Goal: Contribute content: Add original content to the website for others to see

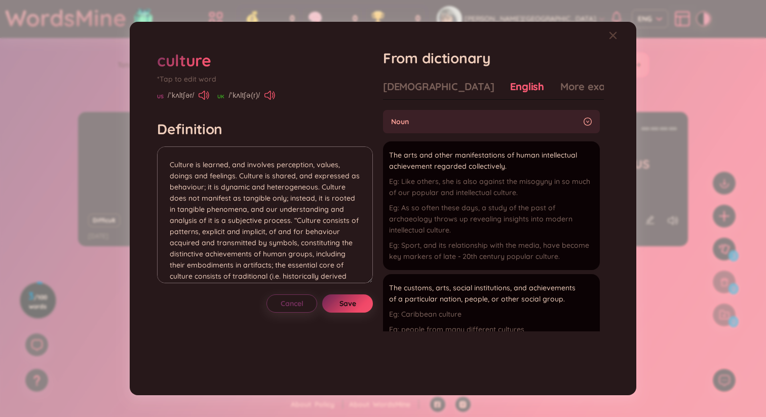
click at [360, 305] on button "Save" at bounding box center [347, 303] width 51 height 18
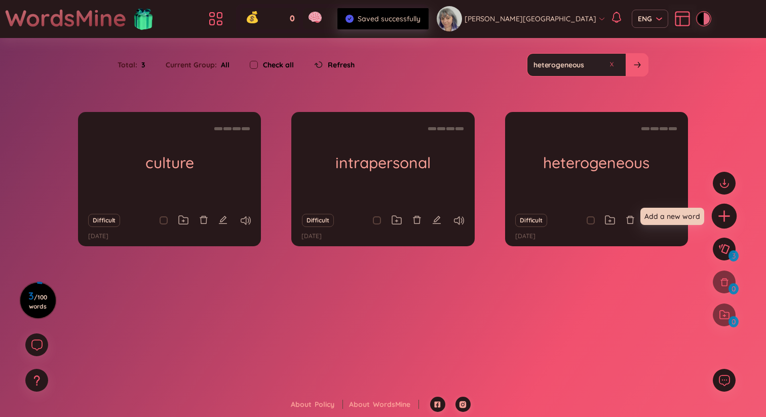
click at [727, 213] on icon "plus" at bounding box center [725, 216] width 14 height 14
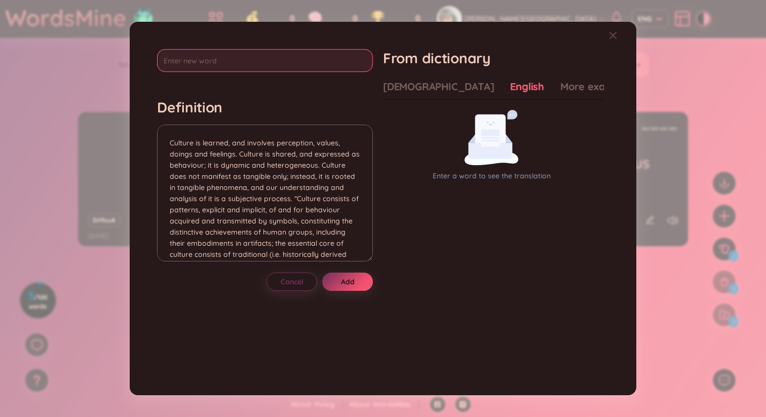
click at [219, 55] on input "text" at bounding box center [265, 60] width 216 height 23
paste input "discursive"
type input "discursive"
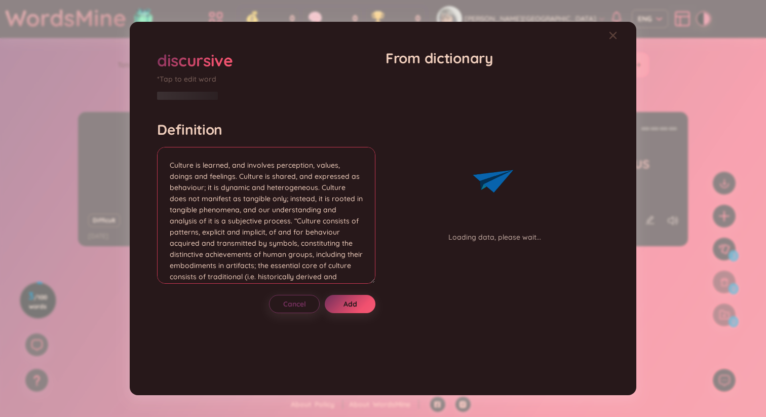
click at [222, 151] on textarea "Culture is learned, and involves perception, values, doings and feelings. Cultu…" at bounding box center [266, 215] width 218 height 137
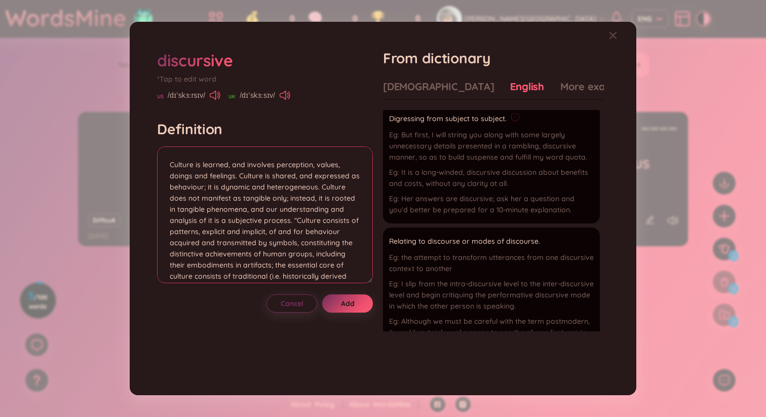
scroll to position [41, 0]
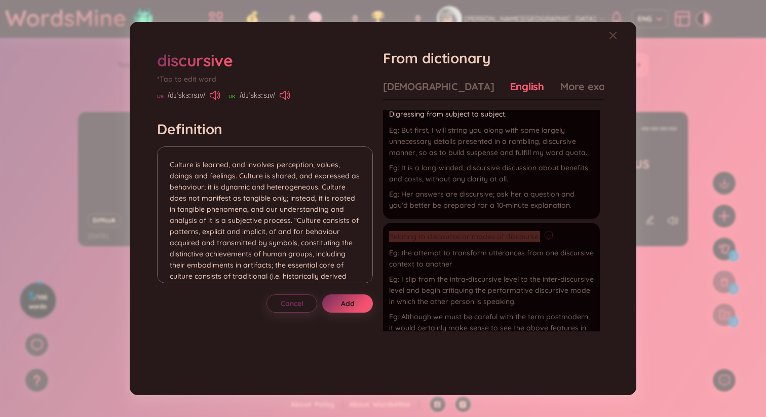
drag, startPoint x: 541, startPoint y: 238, endPoint x: 391, endPoint y: 238, distance: 149.5
click at [391, 238] on div "Relating to discourse or modes of discourse." at bounding box center [491, 237] width 205 height 12
copy span "Relating to discourse or modes of discourse."
click at [263, 192] on textarea "Culture is learned, and involves perception, values, doings and feelings. Cultu…" at bounding box center [265, 214] width 216 height 137
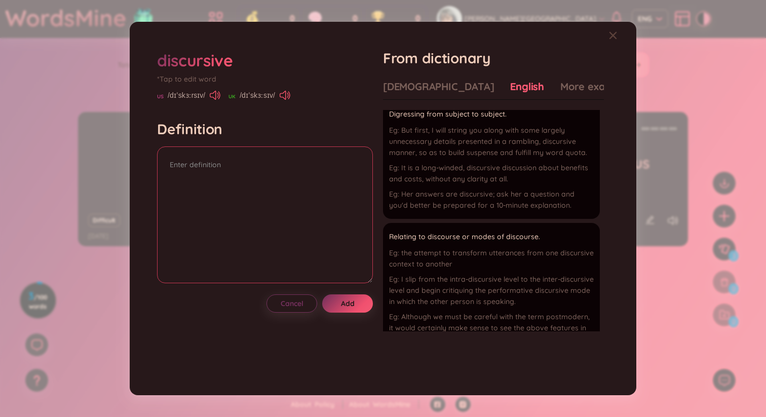
paste textarea "Relating to discourse or modes of discourse."
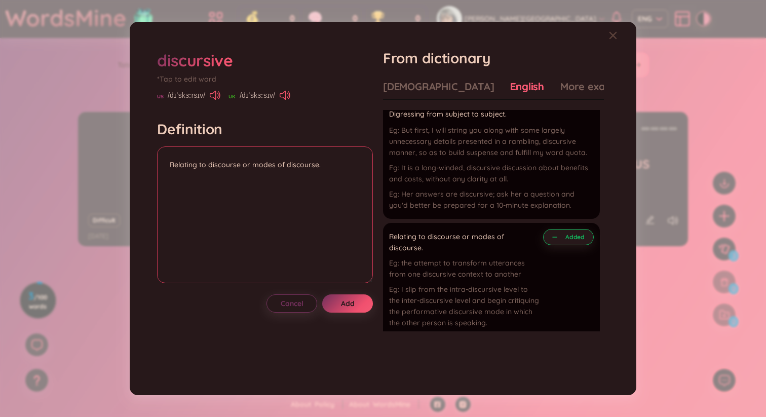
click at [167, 167] on textarea "Relating to discourse or modes of discourse." at bounding box center [265, 214] width 216 height 137
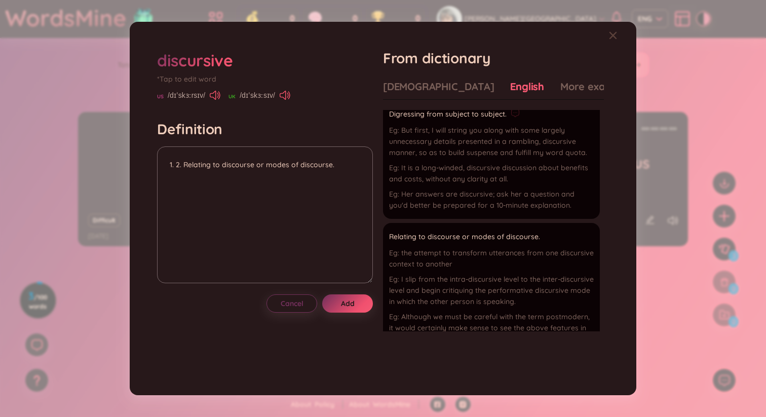
drag, startPoint x: 511, startPoint y: 114, endPoint x: 463, endPoint y: 113, distance: 47.7
click at [463, 113] on div "Digressing from subject to subject." at bounding box center [491, 114] width 205 height 12
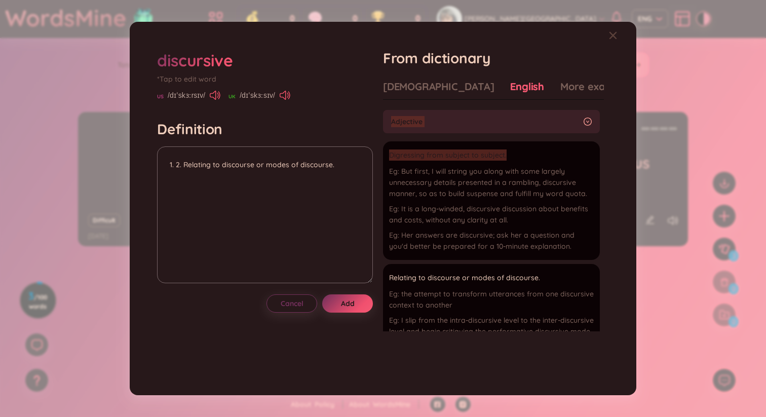
drag, startPoint x: 506, startPoint y: 116, endPoint x: 387, endPoint y: 109, distance: 119.8
click at [387, 109] on div "Vietnamese English More examples adjective Digressing from subject to subject. …" at bounding box center [493, 205] width 221 height 251
click at [178, 163] on textarea "1. 2. Relating to discourse or modes of discourse." at bounding box center [265, 214] width 216 height 137
paste textarea "1. Digessing from subject to subject"
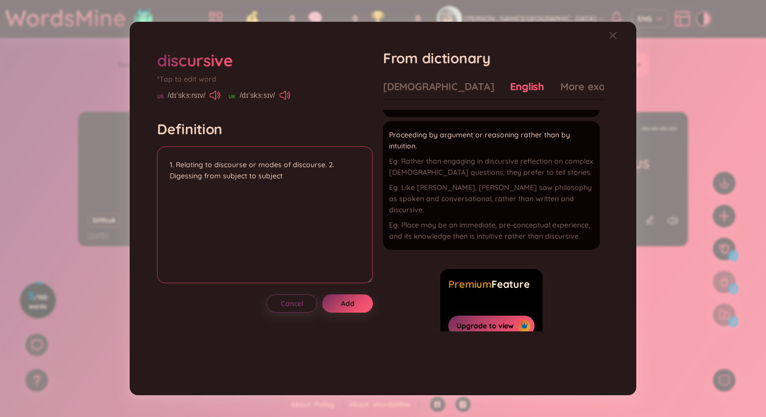
scroll to position [287, 0]
drag, startPoint x: 423, startPoint y: 151, endPoint x: 393, endPoint y: 139, distance: 32.1
click at [393, 139] on span "Proceeding by argument or reasoning rather than by intuition." at bounding box center [485, 141] width 192 height 22
copy span "Proceeding by argument or reasoning rather than by intuition."
click at [337, 166] on textarea "1. Relating to discourse or modes of discourse. 2. Digessing from subject to su…" at bounding box center [265, 214] width 216 height 137
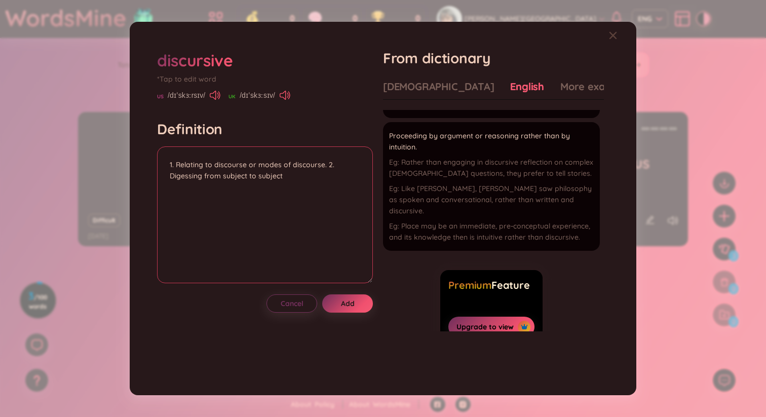
click at [327, 166] on textarea "1. Relating to discourse or modes of discourse. 2. Digessing from subject to su…" at bounding box center [265, 214] width 216 height 137
paste textarea "Proceeding by argument or reasoning rather than by intuition."
click at [350, 186] on textarea "1. Relating to discourse or modes of discourse. 2. Proceeding by argument or re…" at bounding box center [265, 214] width 216 height 137
click at [202, 188] on textarea "1. Relating to discourse or modes of discourse. 2. Proceeding by argument or re…" at bounding box center [265, 214] width 216 height 137
type textarea "1. Relating to discourse or modes of discourse. 2. Proceeding by argument or re…"
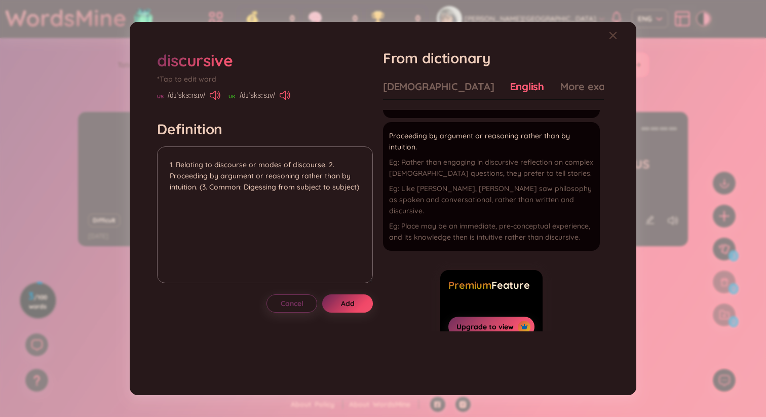
click at [354, 305] on span "Add" at bounding box center [348, 304] width 14 height 10
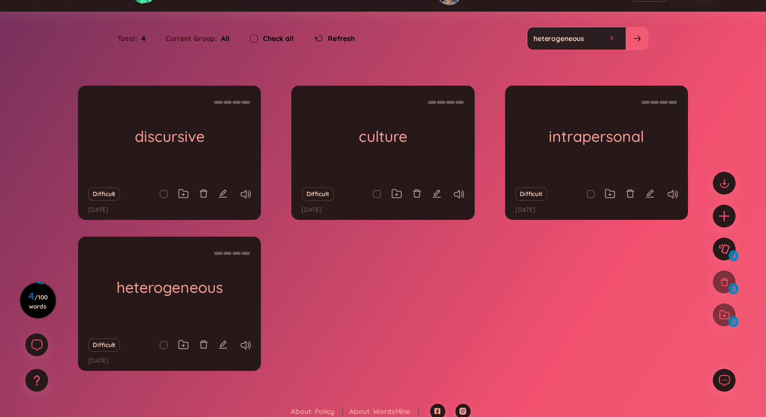
scroll to position [33, 0]
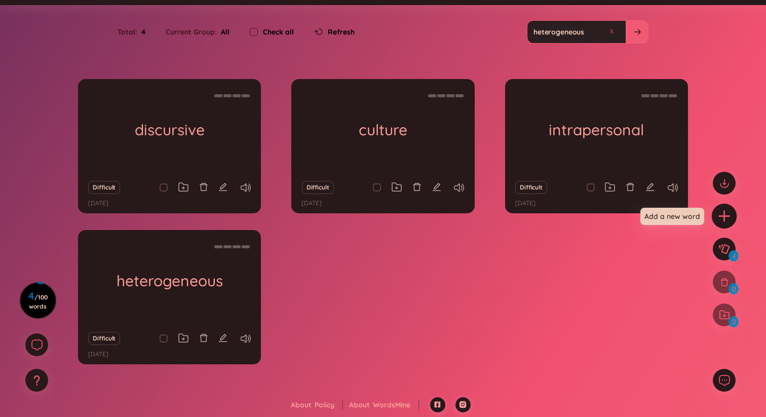
click at [723, 218] on icon "plus" at bounding box center [725, 216] width 14 height 14
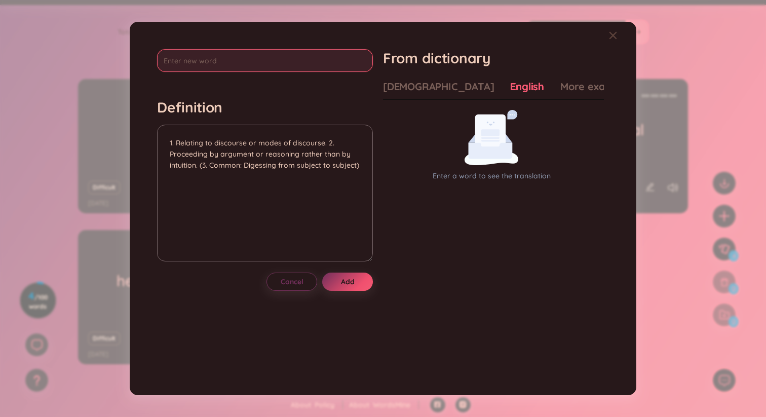
click at [297, 57] on input "text" at bounding box center [265, 60] width 216 height 23
type input "salience"
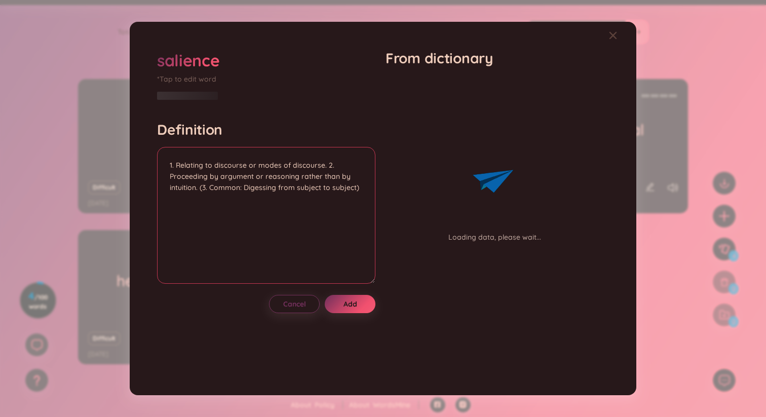
click at [225, 166] on textarea "1. Relating to discourse or modes of discourse. 2. Proceeding by argument or re…" at bounding box center [266, 215] width 218 height 137
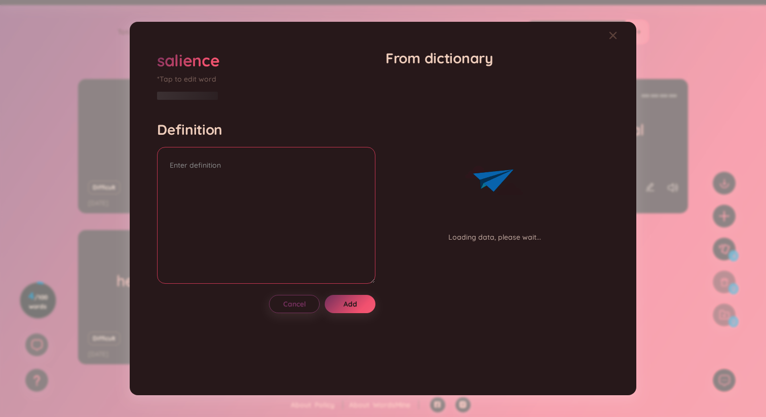
paste textarea "the quality of being particularly noticeable or important; prominence"
type textarea "the quality of being particularly noticeable or important; prominence"
click at [354, 308] on span "Add" at bounding box center [351, 304] width 14 height 10
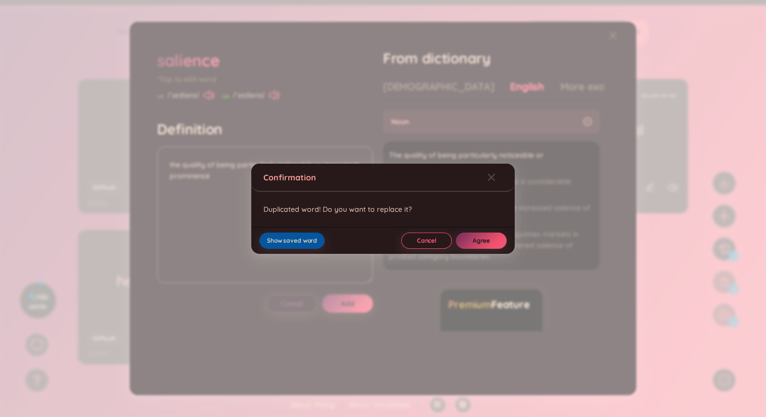
click at [304, 242] on span "Show saved word" at bounding box center [292, 241] width 50 height 8
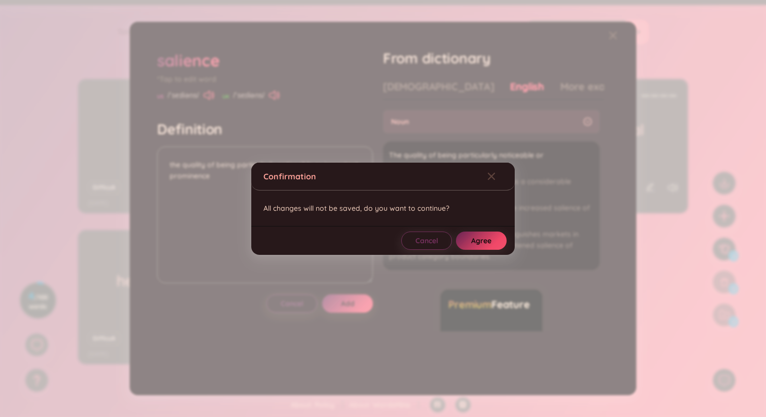
click at [488, 243] on span "Agree" at bounding box center [481, 241] width 20 height 10
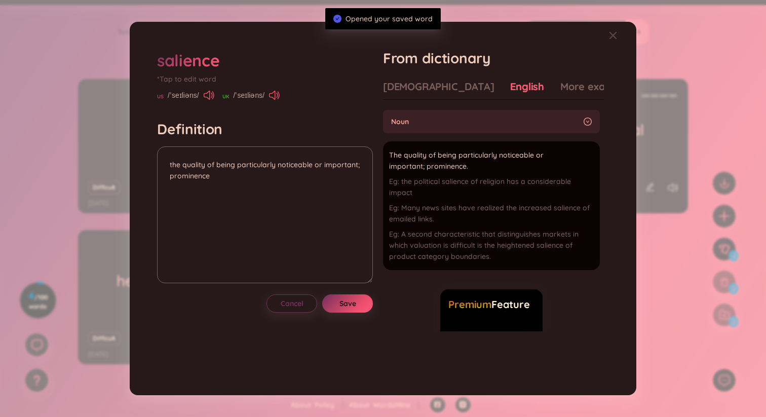
click at [389, 17] on span "Opened your saved word" at bounding box center [389, 18] width 87 height 9
click at [611, 34] on icon "Close" at bounding box center [613, 35] width 7 height 7
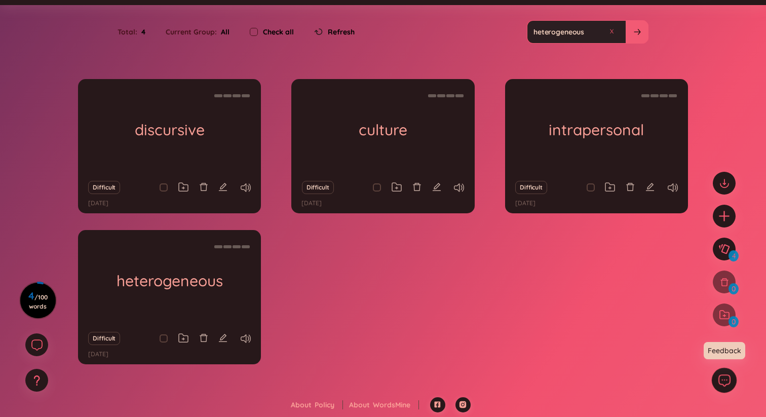
click at [727, 378] on icon at bounding box center [724, 380] width 13 height 13
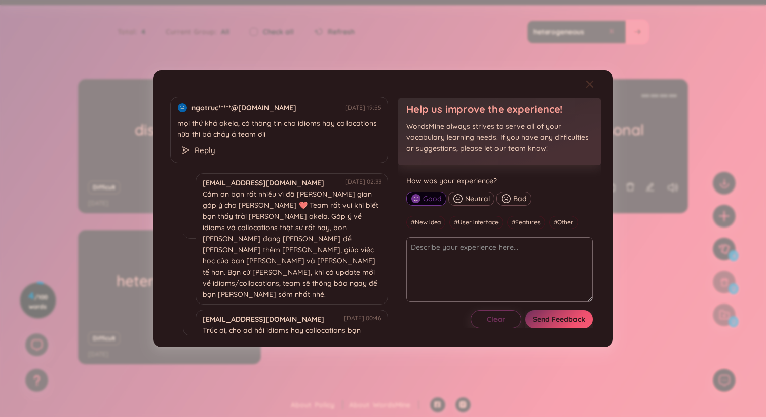
click at [593, 81] on icon "Close" at bounding box center [589, 83] width 7 height 7
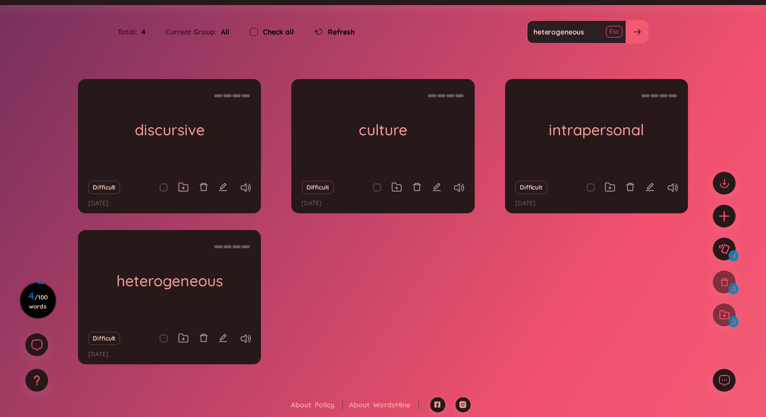
click at [612, 33] on button at bounding box center [614, 31] width 15 height 13
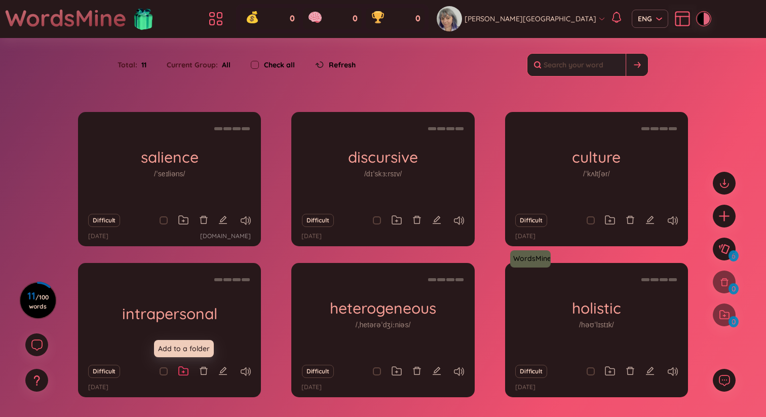
click at [183, 367] on icon at bounding box center [183, 371] width 10 height 10
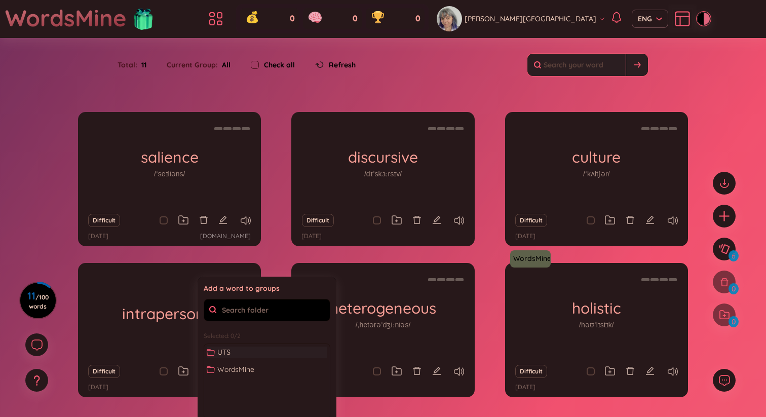
click at [223, 351] on span "UTS" at bounding box center [223, 352] width 13 height 11
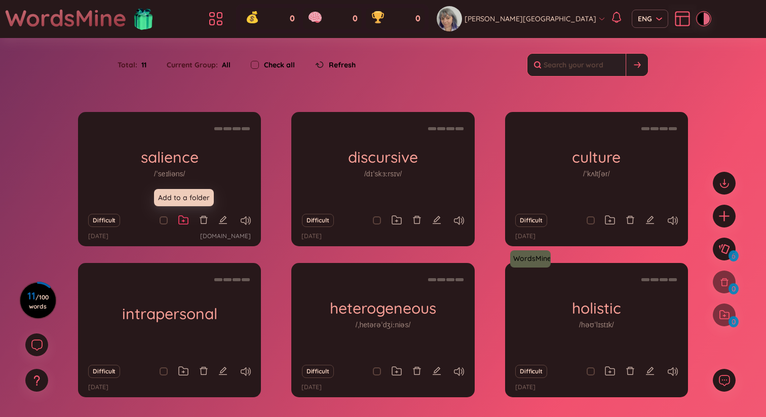
click at [187, 223] on icon at bounding box center [183, 220] width 10 height 10
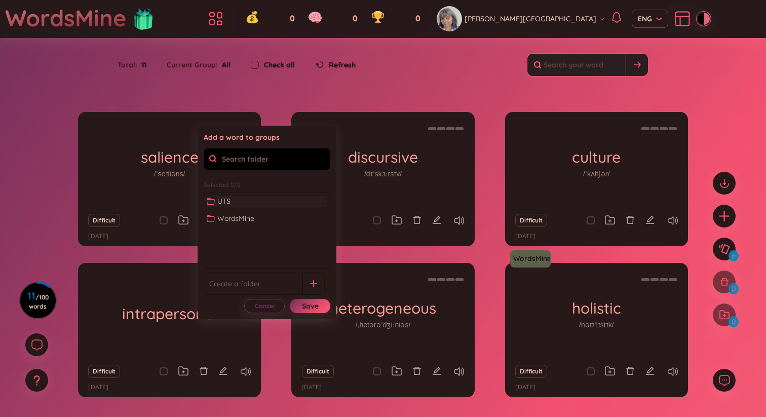
click at [225, 201] on span "UTS" at bounding box center [223, 201] width 13 height 11
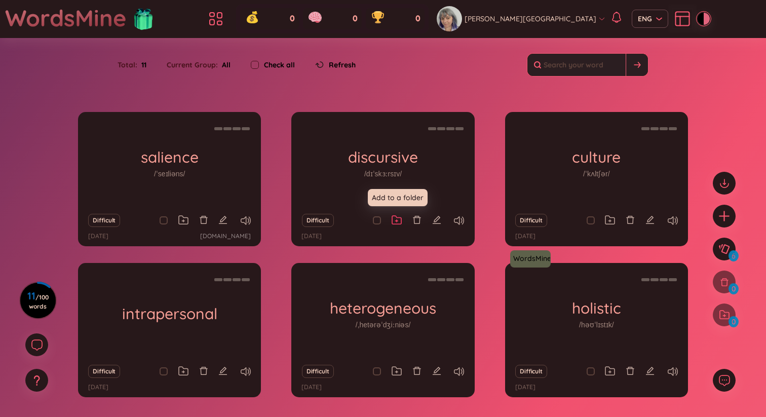
click at [398, 220] on icon at bounding box center [397, 220] width 10 height 10
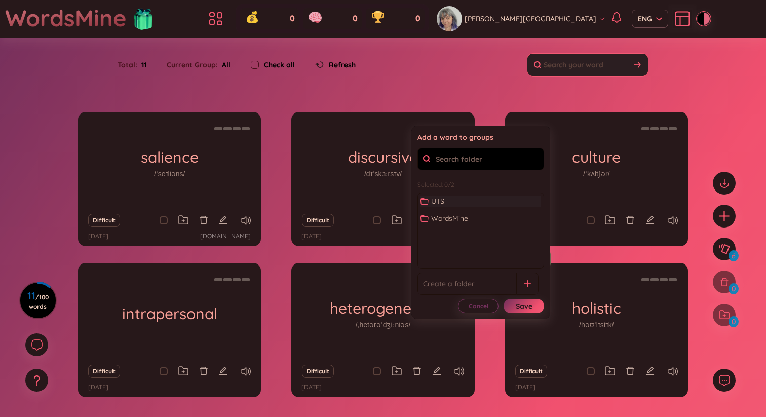
click at [443, 202] on span "UTS" at bounding box center [437, 201] width 13 height 11
click at [610, 220] on icon at bounding box center [610, 221] width 3 height 3
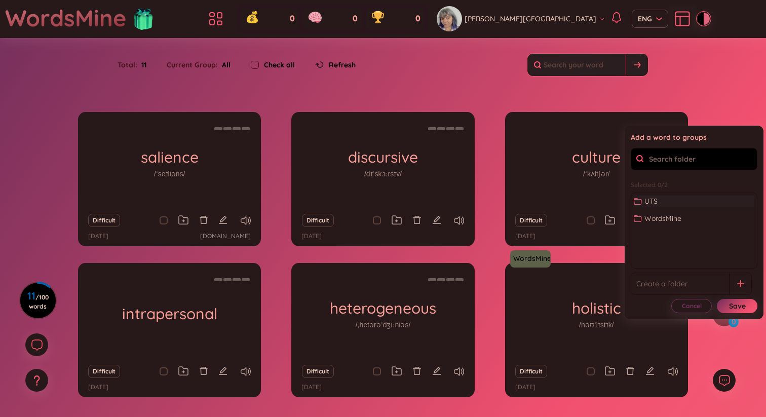
click at [653, 203] on span "UTS" at bounding box center [651, 201] width 13 height 11
click at [611, 372] on icon at bounding box center [610, 372] width 3 height 3
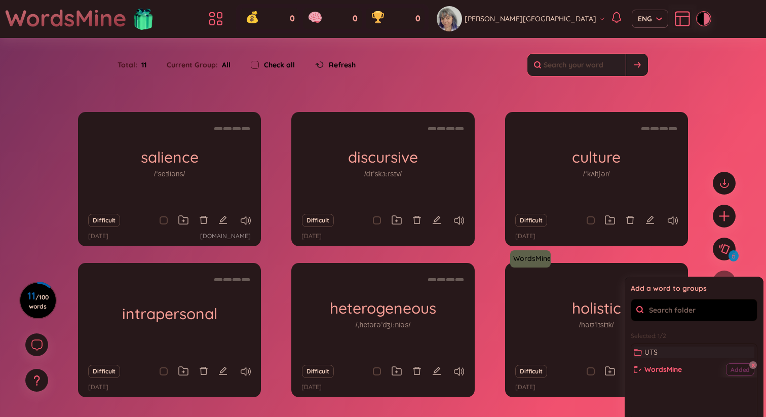
click at [648, 351] on span "UTS" at bounding box center [651, 352] width 13 height 11
click at [183, 221] on icon at bounding box center [183, 220] width 10 height 10
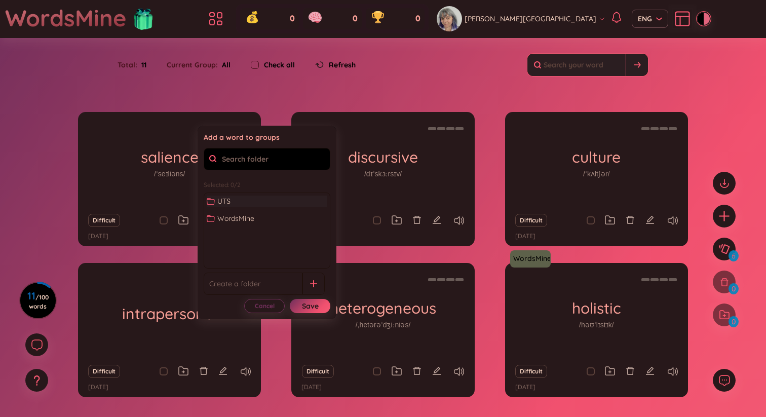
click at [216, 200] on div at bounding box center [212, 201] width 11 height 8
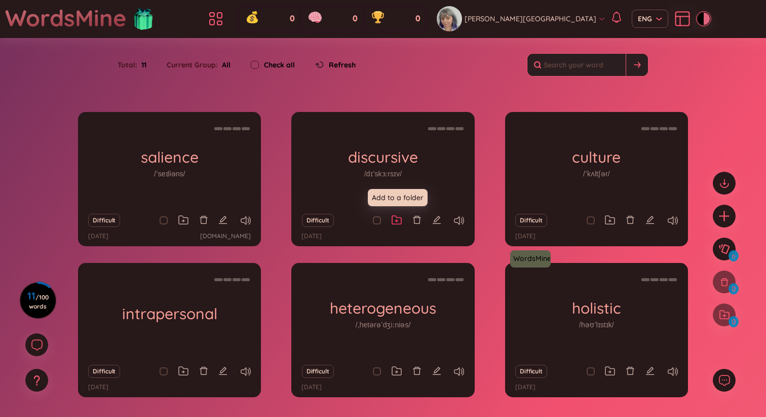
click at [396, 218] on icon at bounding box center [397, 220] width 10 height 10
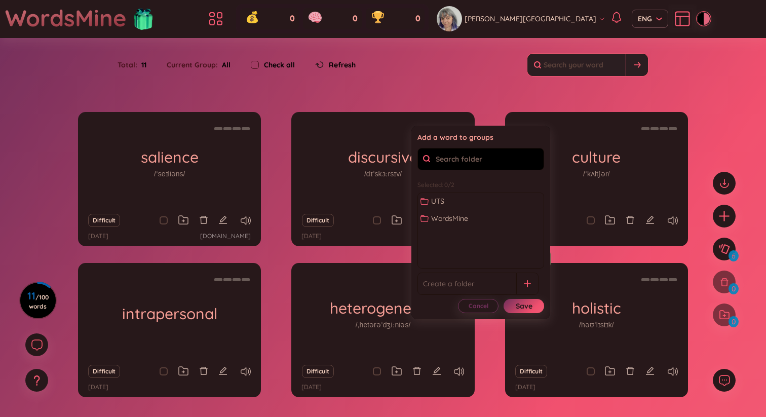
click at [97, 77] on div "Total : 11 Current Group : All Check all Refresh" at bounding box center [383, 70] width 633 height 44
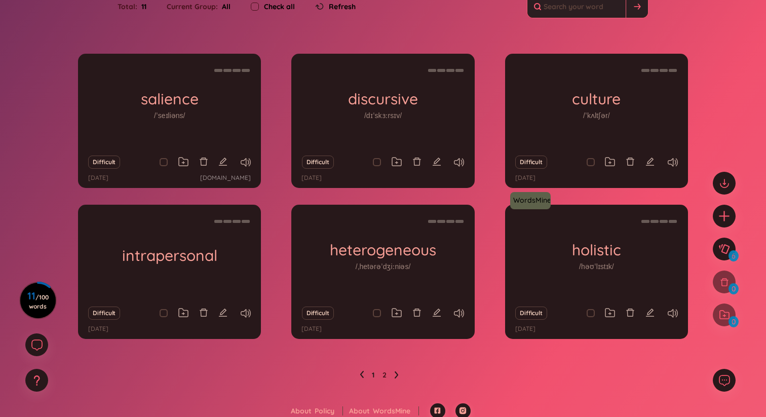
scroll to position [64, 0]
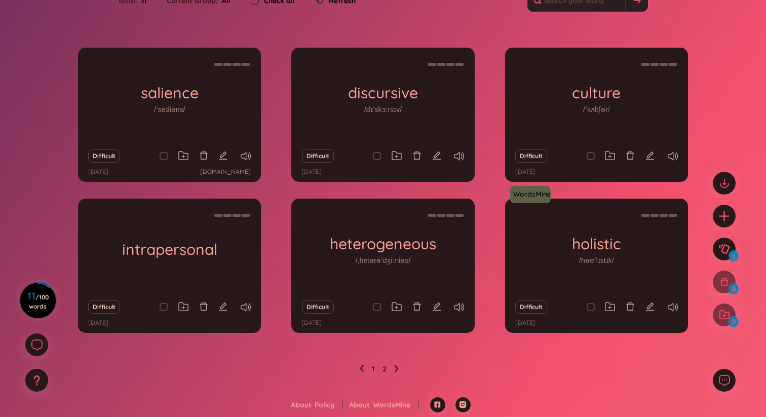
click at [38, 302] on h3 "11 / 100 words" at bounding box center [37, 301] width 23 height 18
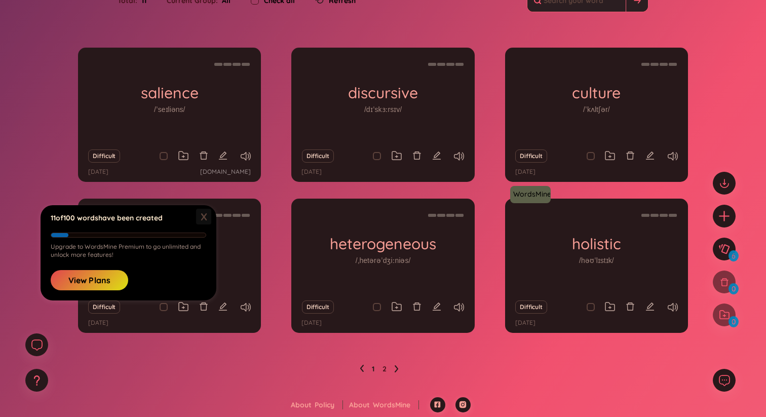
click at [204, 215] on span "X" at bounding box center [203, 217] width 15 height 16
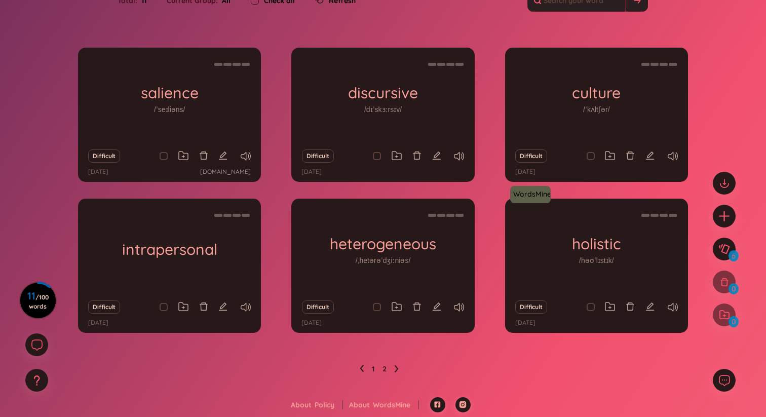
click at [396, 368] on icon at bounding box center [397, 369] width 4 height 8
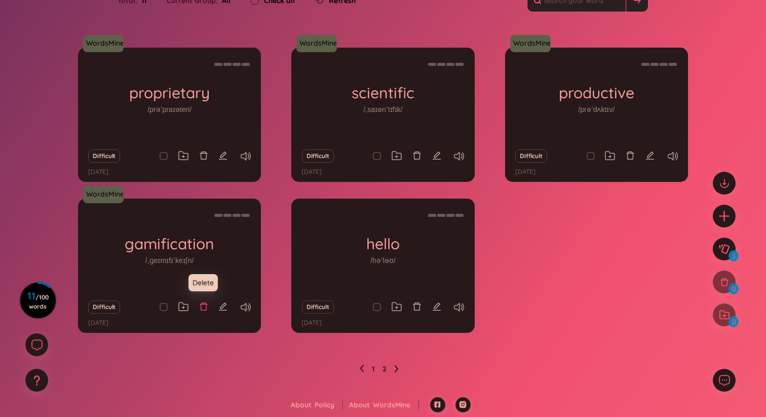
click at [204, 305] on icon "delete" at bounding box center [203, 306] width 9 height 9
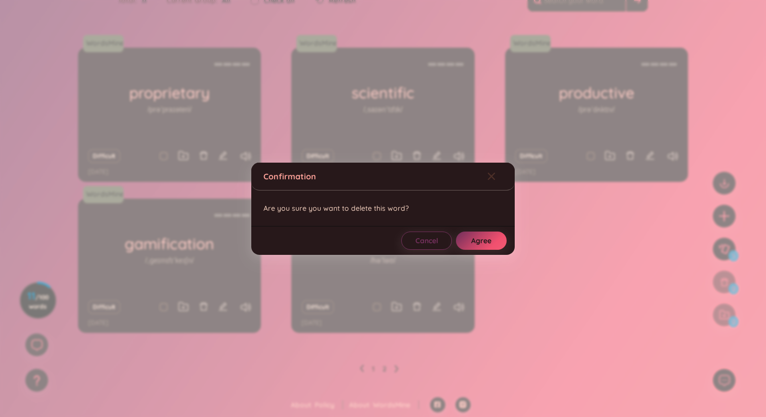
click at [490, 175] on icon "Close" at bounding box center [491, 175] width 7 height 7
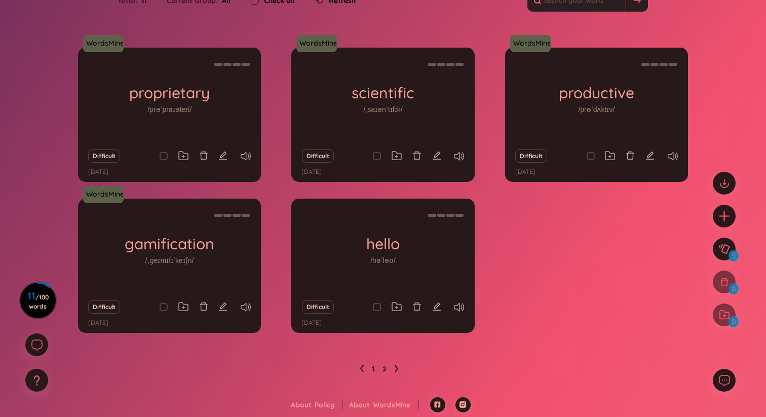
click at [373, 367] on link "1" at bounding box center [373, 368] width 3 height 15
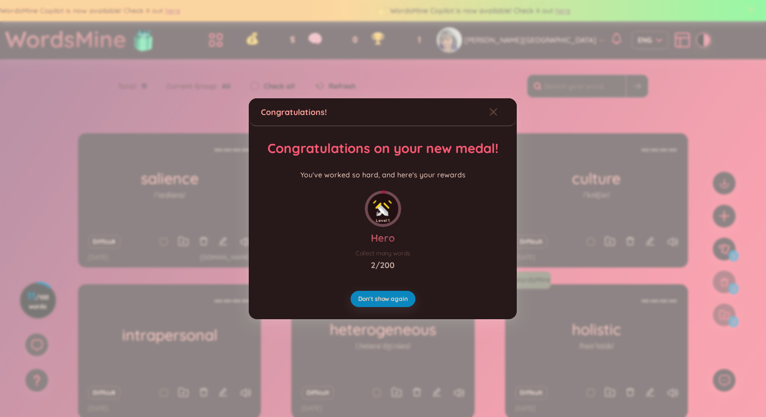
click at [755, 10] on div "Congratulations! Congratulations on your new medal! You've worked so hard, and …" at bounding box center [383, 208] width 766 height 417
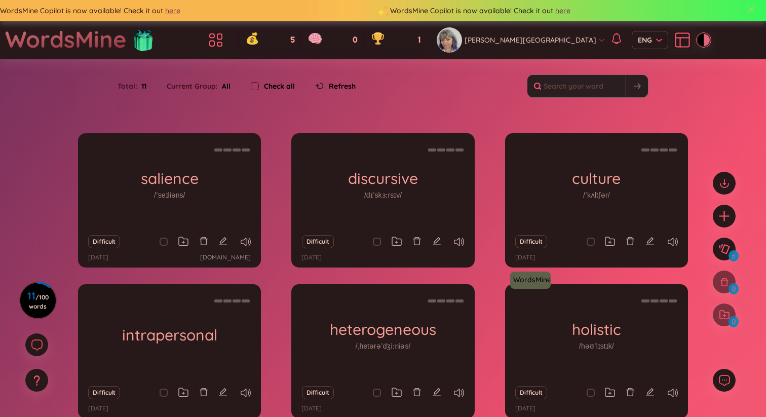
click at [755, 10] on span at bounding box center [751, 9] width 9 height 9
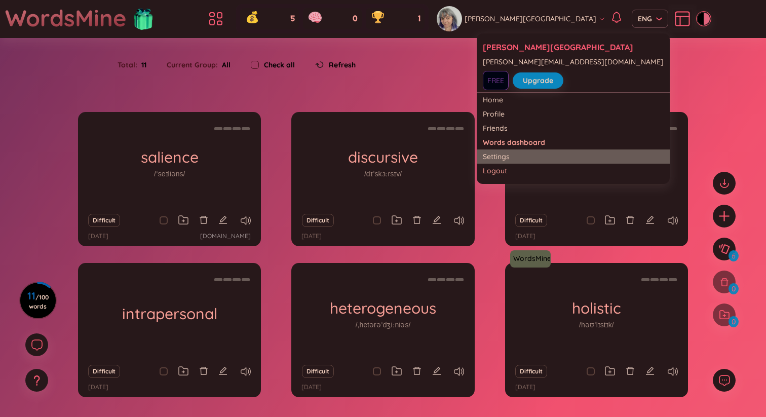
click at [493, 154] on link "Settings" at bounding box center [573, 157] width 181 height 10
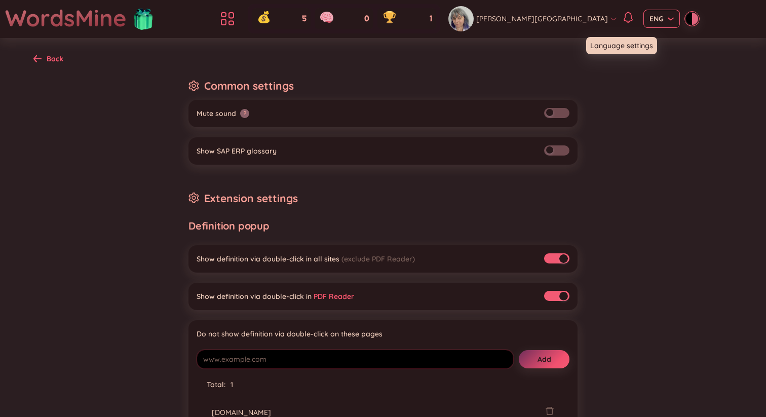
click at [650, 18] on span "ENG" at bounding box center [662, 19] width 24 height 10
click at [237, 23] on icon at bounding box center [227, 19] width 18 height 18
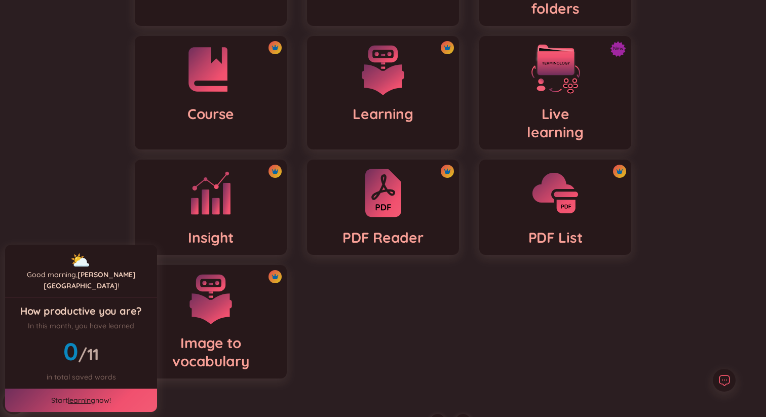
scroll to position [193, 0]
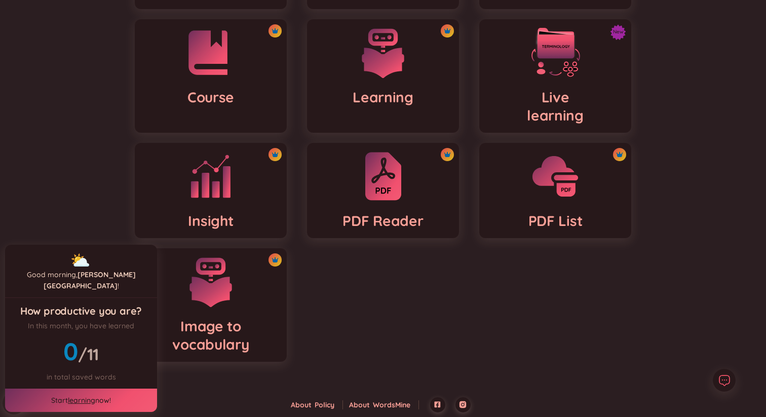
click at [73, 192] on div "Dashboard Folders Collaborative folders Course Learning New Live learning Insig…" at bounding box center [383, 133] width 766 height 527
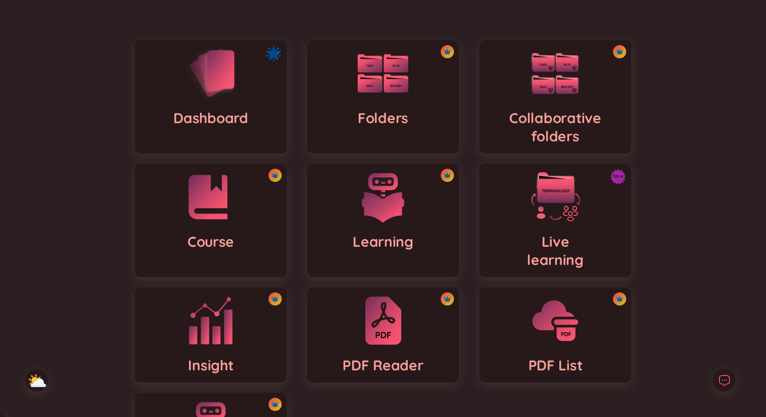
scroll to position [0, 0]
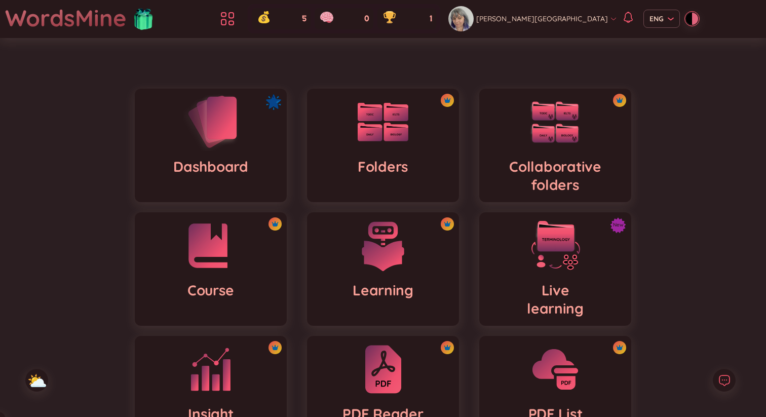
click at [219, 154] on div "Dashboard" at bounding box center [211, 146] width 152 height 114
